Goal: Check status: Check status

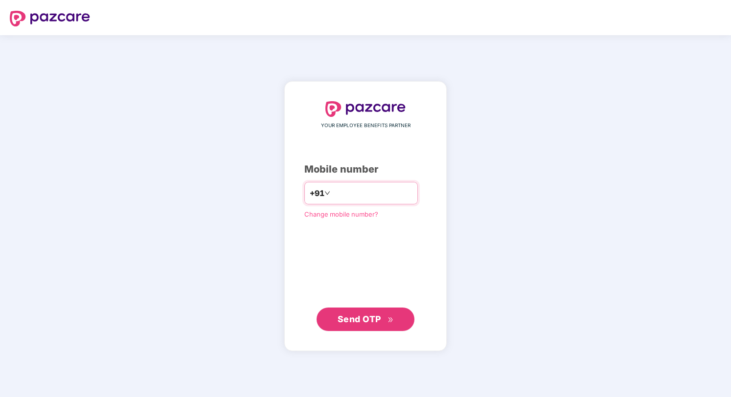
click at [355, 185] on div "+91" at bounding box center [361, 193] width 114 height 23
click at [355, 189] on input "number" at bounding box center [372, 194] width 80 height 16
type input "**********"
click at [390, 312] on button "Send OTP" at bounding box center [366, 318] width 98 height 23
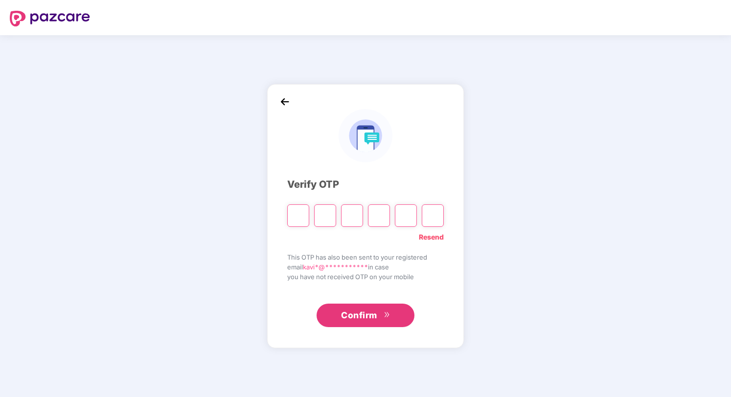
type input "*"
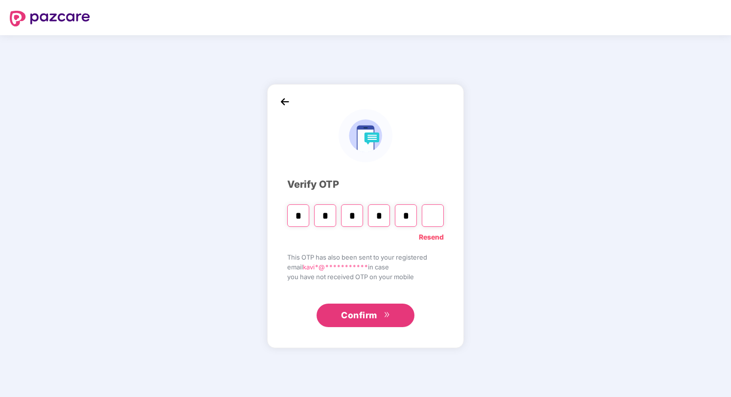
type input "*"
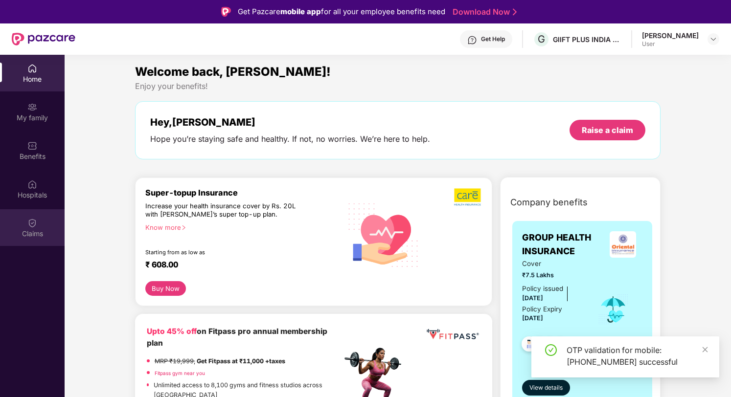
click at [35, 221] on img at bounding box center [32, 223] width 10 height 10
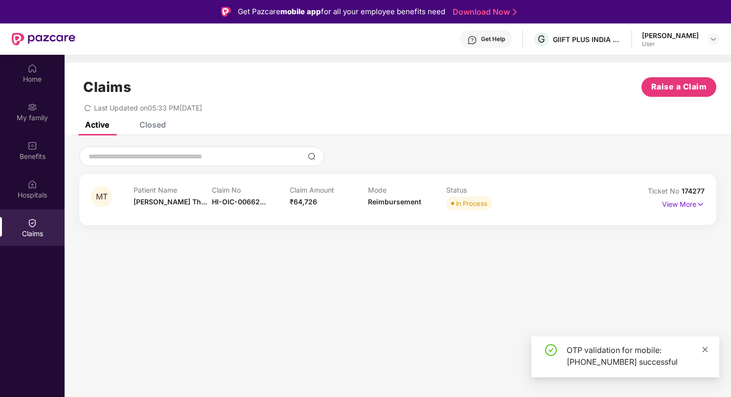
click at [702, 347] on icon "close" at bounding box center [705, 350] width 7 height 7
click at [680, 202] on p "View More" at bounding box center [683, 203] width 43 height 13
